Goal: Transaction & Acquisition: Purchase product/service

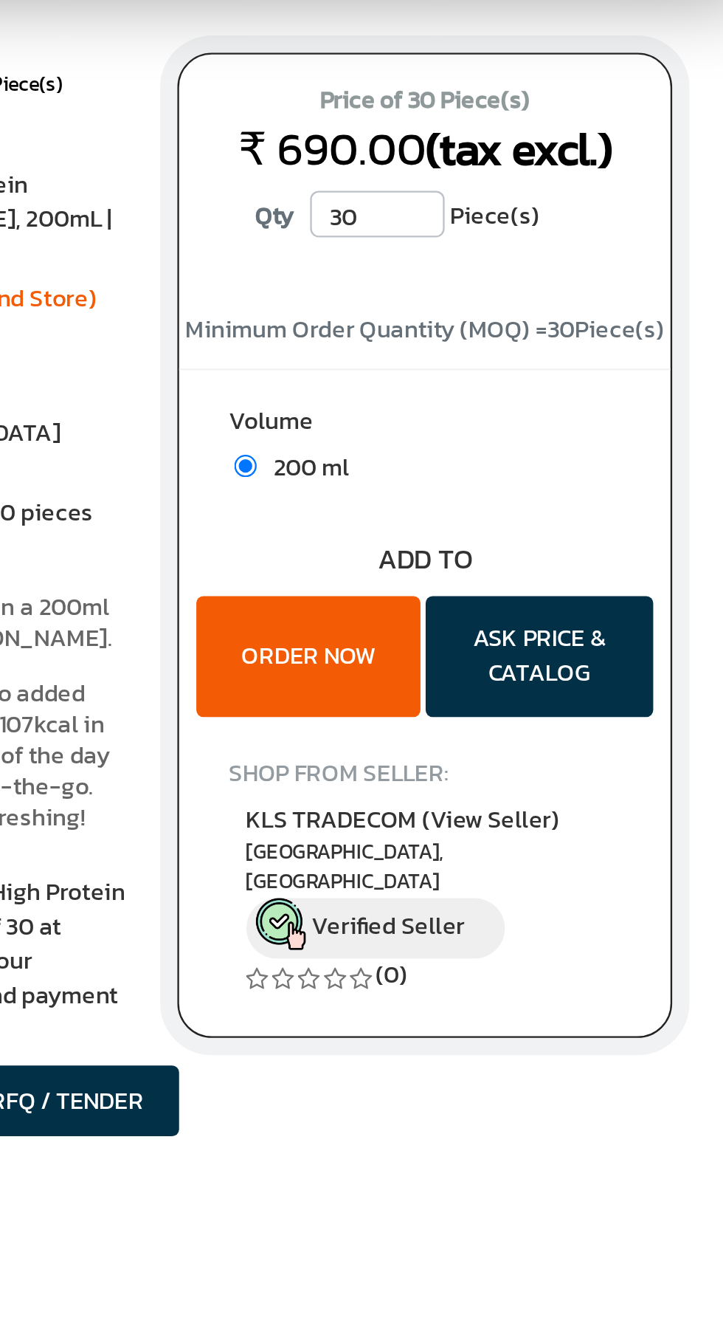
click at [595, 223] on input "30" at bounding box center [575, 225] width 58 height 20
type input "3"
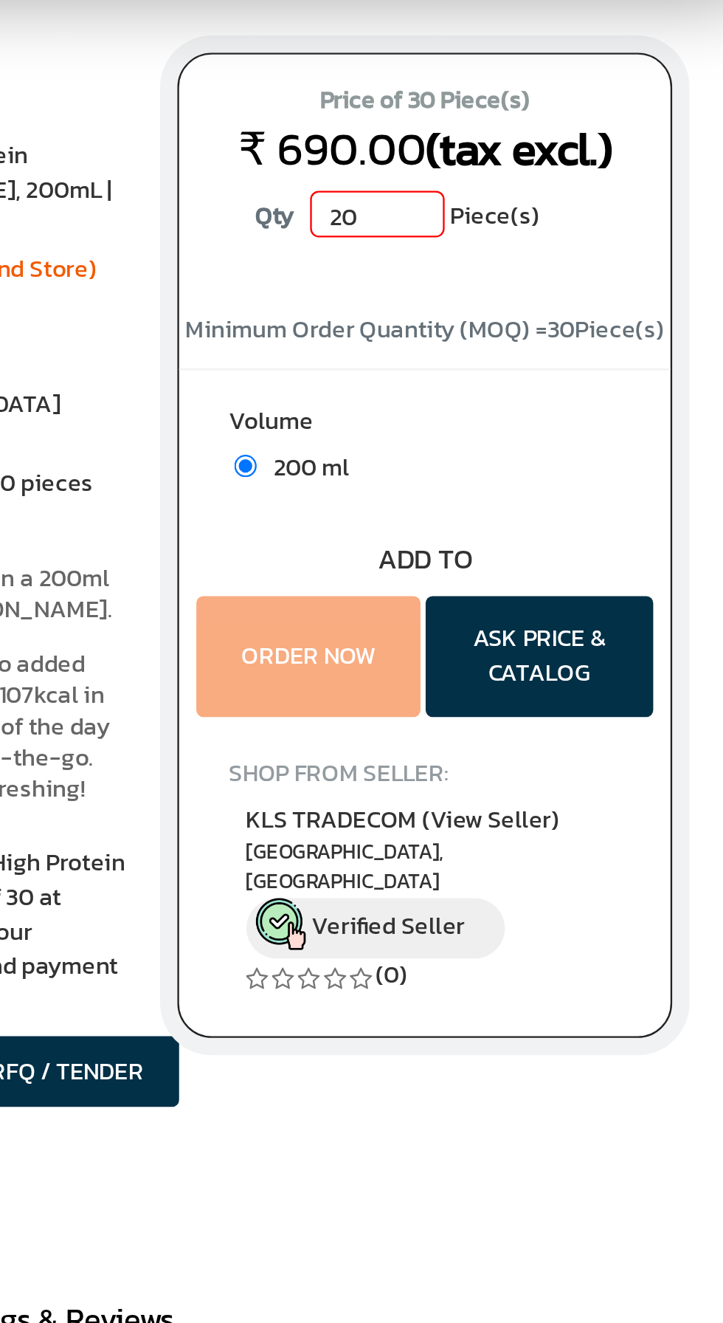
click at [497, 388] on button "ORDER NOW" at bounding box center [545, 414] width 96 height 52
type input "2"
type input "1"
click at [497, 388] on button "ORDER NOW" at bounding box center [545, 414] width 96 height 52
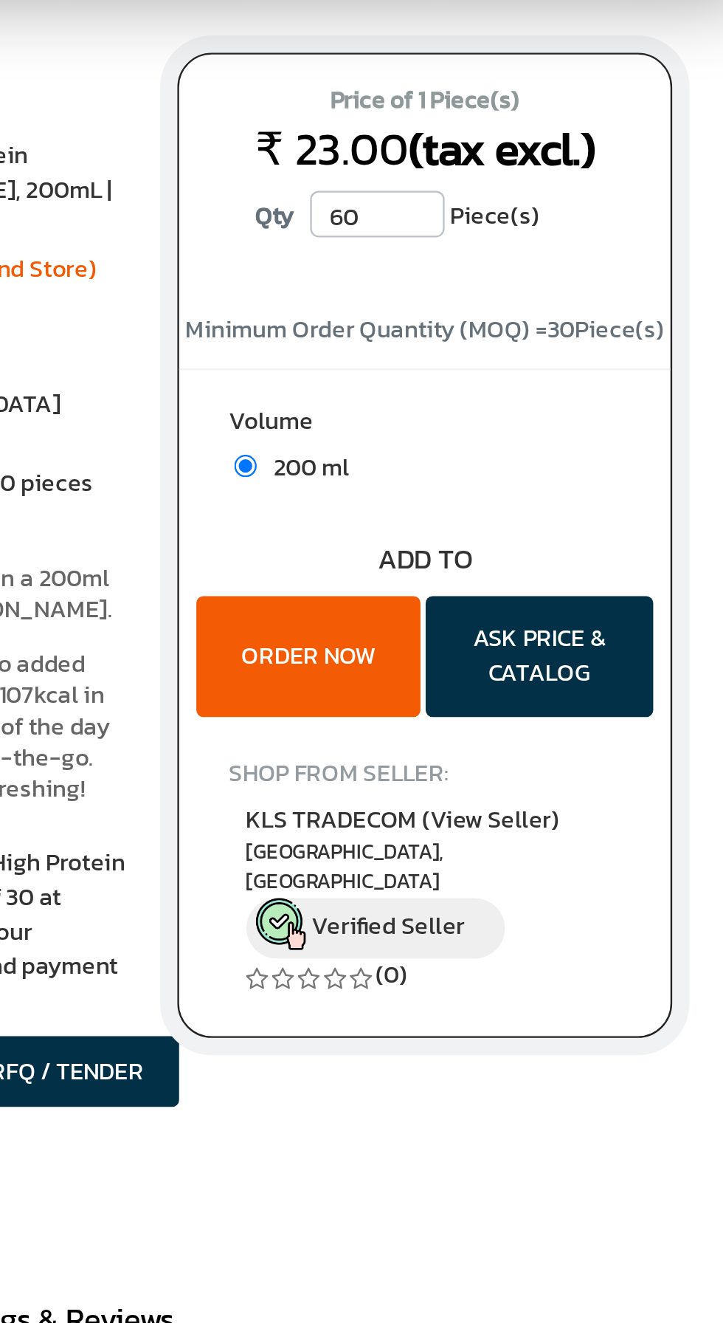
type input "6"
type input "30"
click at [497, 388] on button "ORDER NOW" at bounding box center [545, 414] width 96 height 52
